Goal: Task Accomplishment & Management: Complete application form

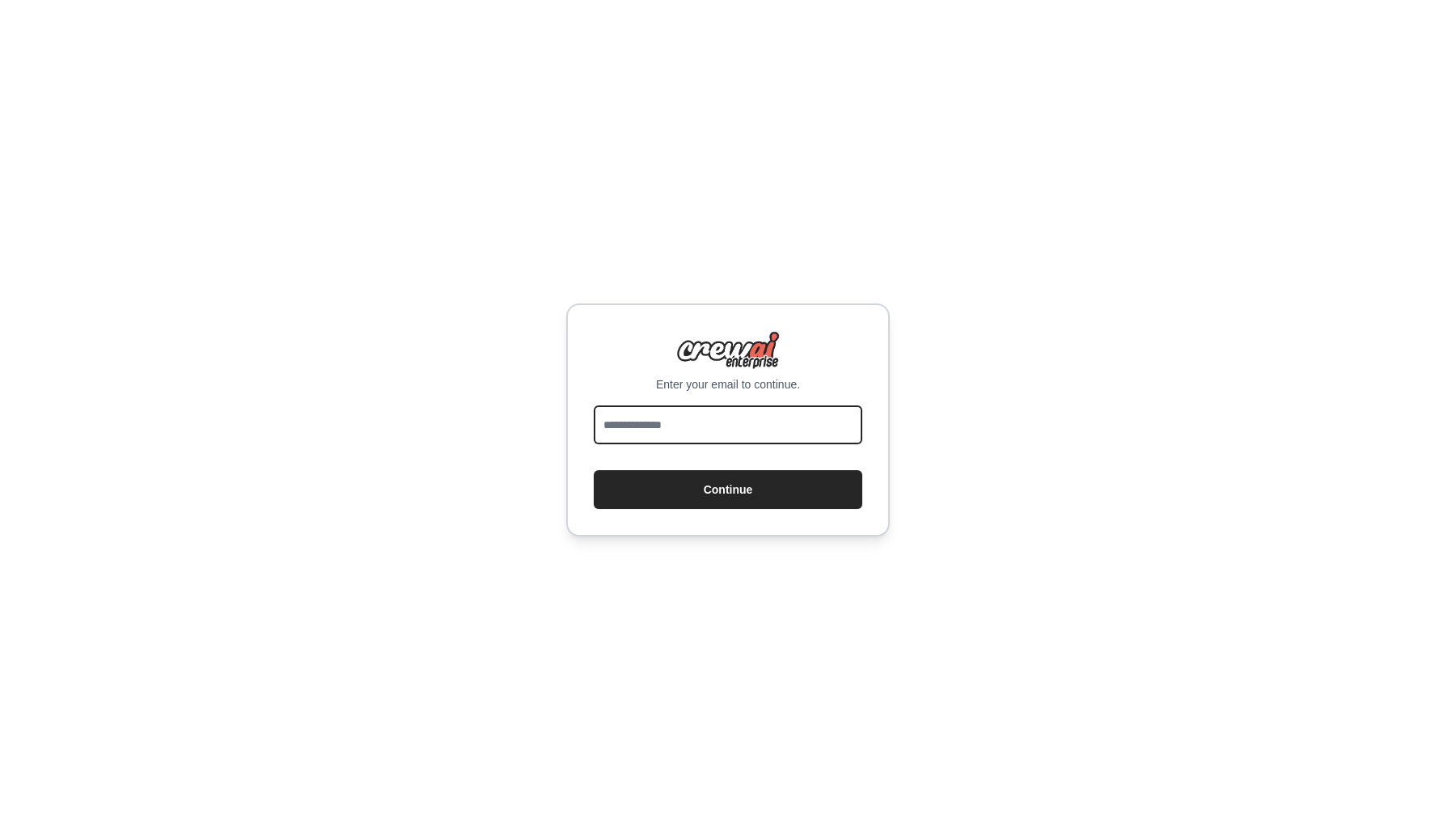
click at [679, 417] on input "email" at bounding box center [728, 424] width 268 height 38
type input "**********"
click at [594, 470] on button "Continue" at bounding box center [728, 489] width 268 height 38
click at [516, 412] on div "**********" at bounding box center [728, 420] width 1456 height 840
